Goal: Task Accomplishment & Management: Manage account settings

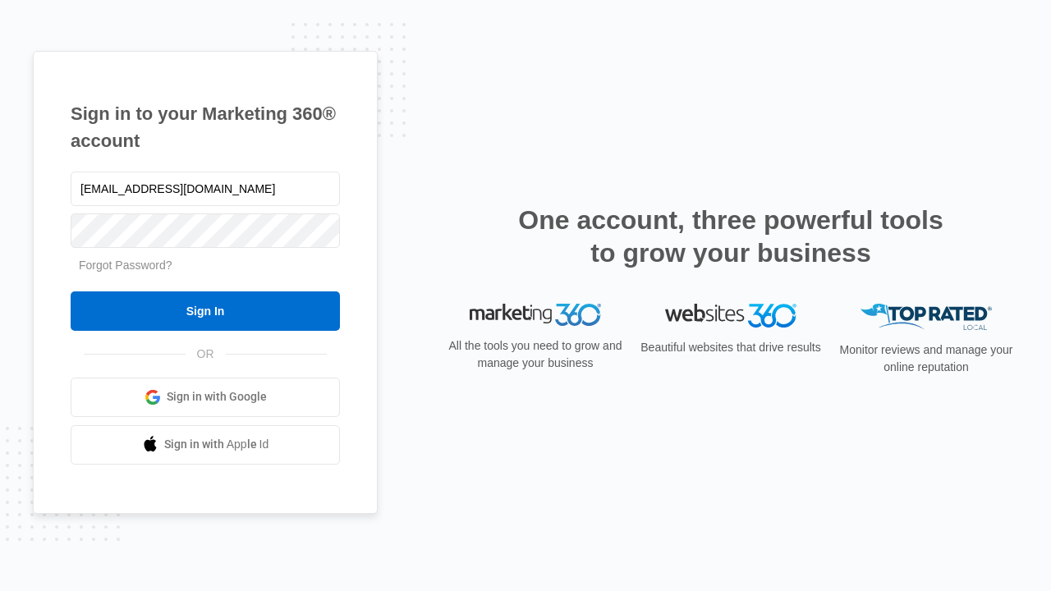
type input "dankie614@gmail.com"
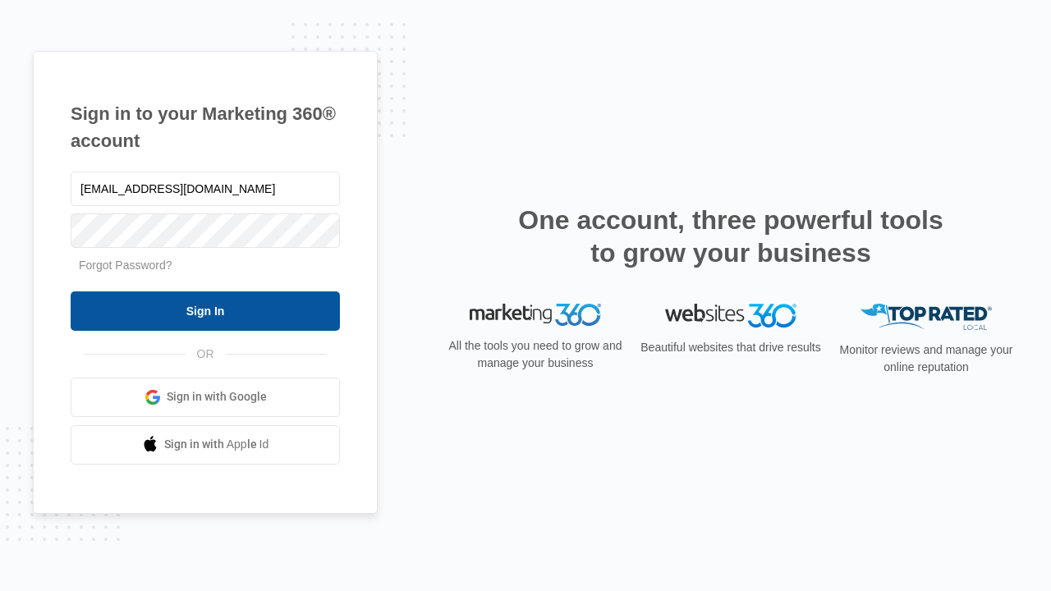
click at [205, 310] on input "Sign In" at bounding box center [205, 311] width 269 height 39
